Goal: Complete application form

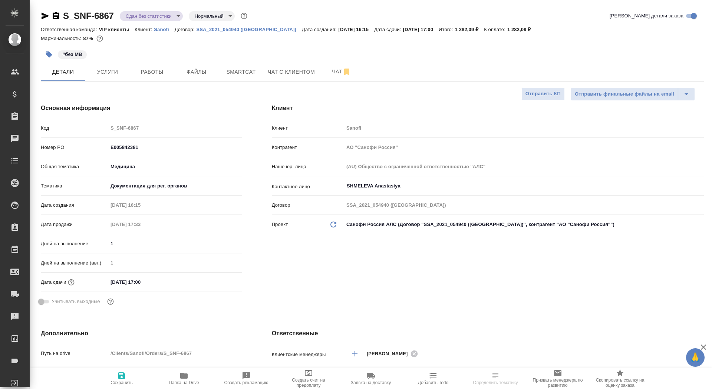
select select "RU"
type input "[PERSON_NAME]"
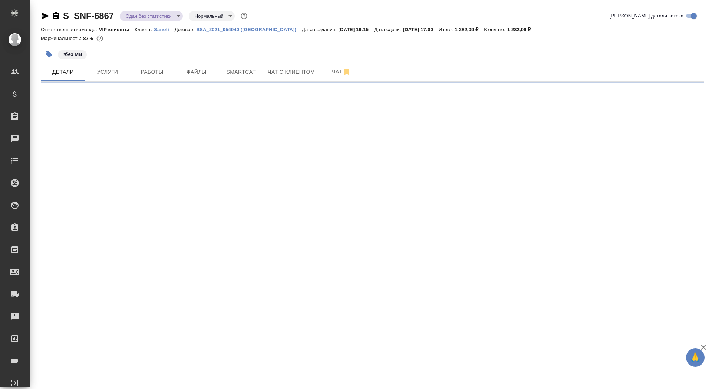
select select "RU"
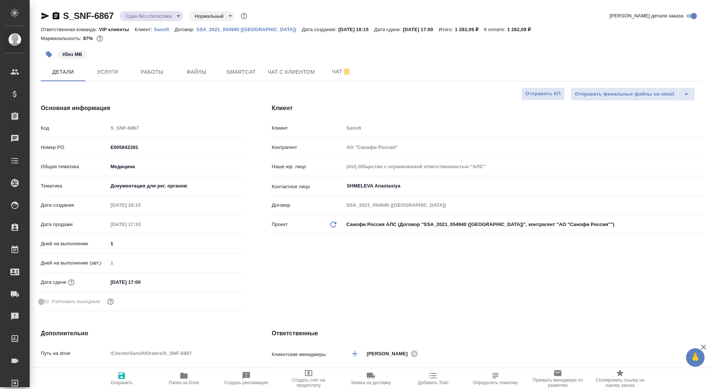
type textarea "x"
click at [56, 14] on icon "button" at bounding box center [56, 15] width 9 height 9
type textarea "x"
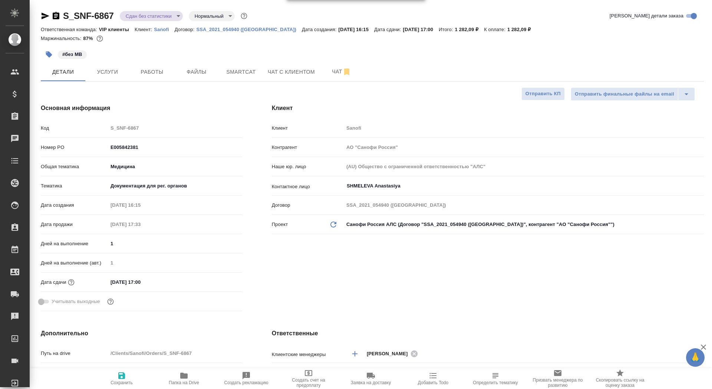
type textarea "x"
